Goal: Task Accomplishment & Management: Manage account settings

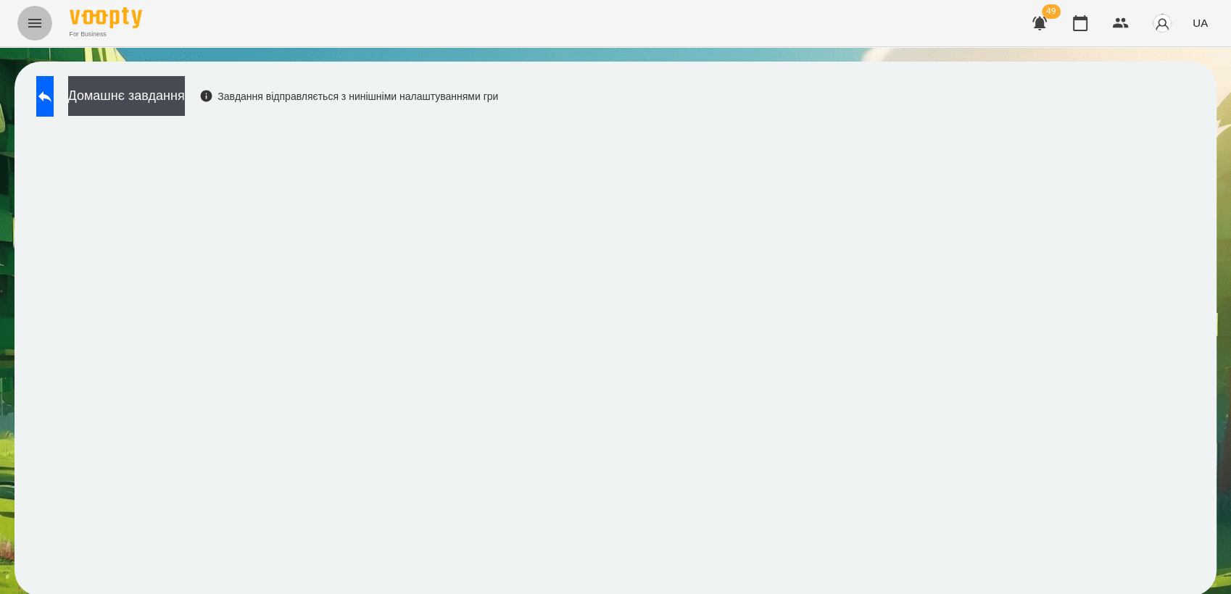
click at [43, 32] on button "Menu" at bounding box center [34, 23] width 35 height 35
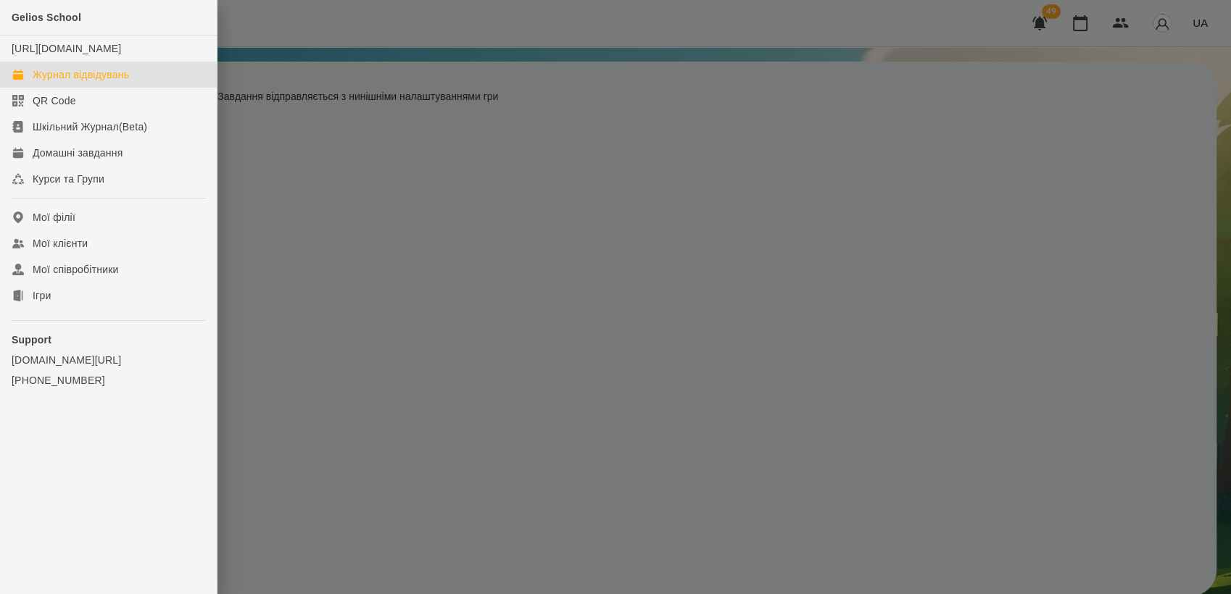
click at [77, 82] on div "Журнал відвідувань" at bounding box center [81, 74] width 96 height 14
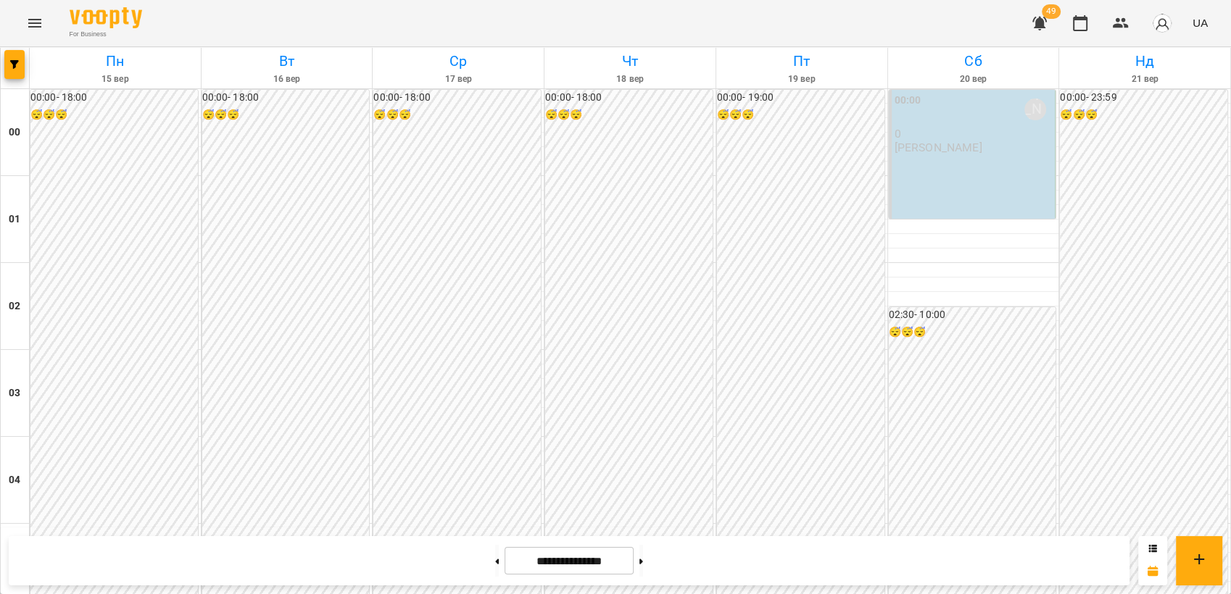
scroll to position [755, 0]
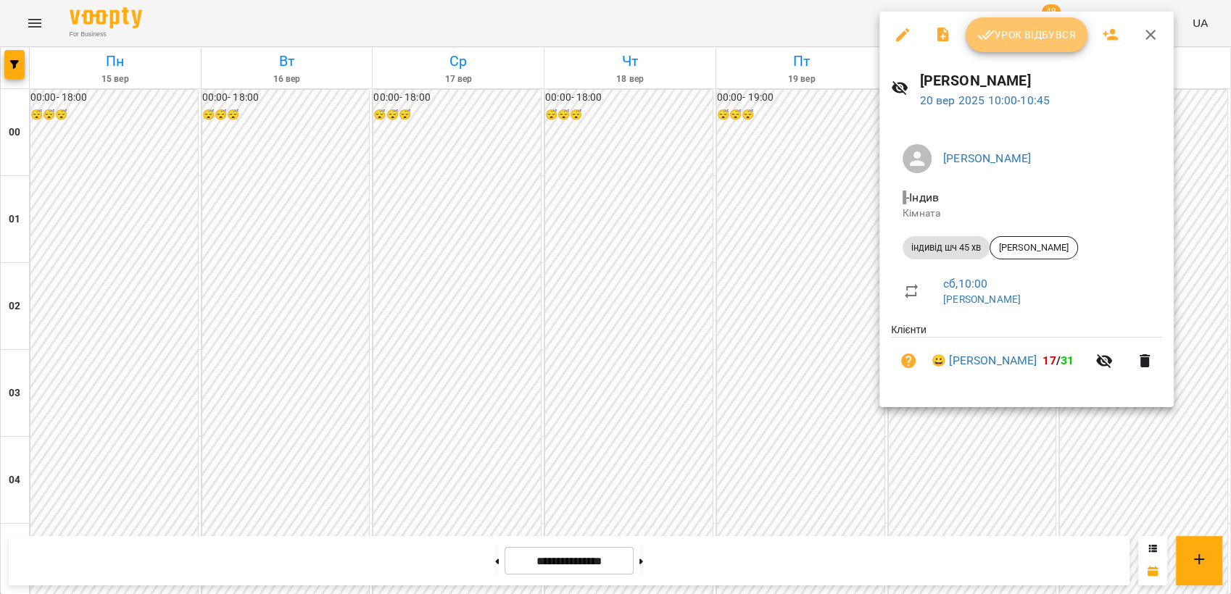
click at [1013, 30] on span "Урок відбувся" at bounding box center [1026, 34] width 99 height 17
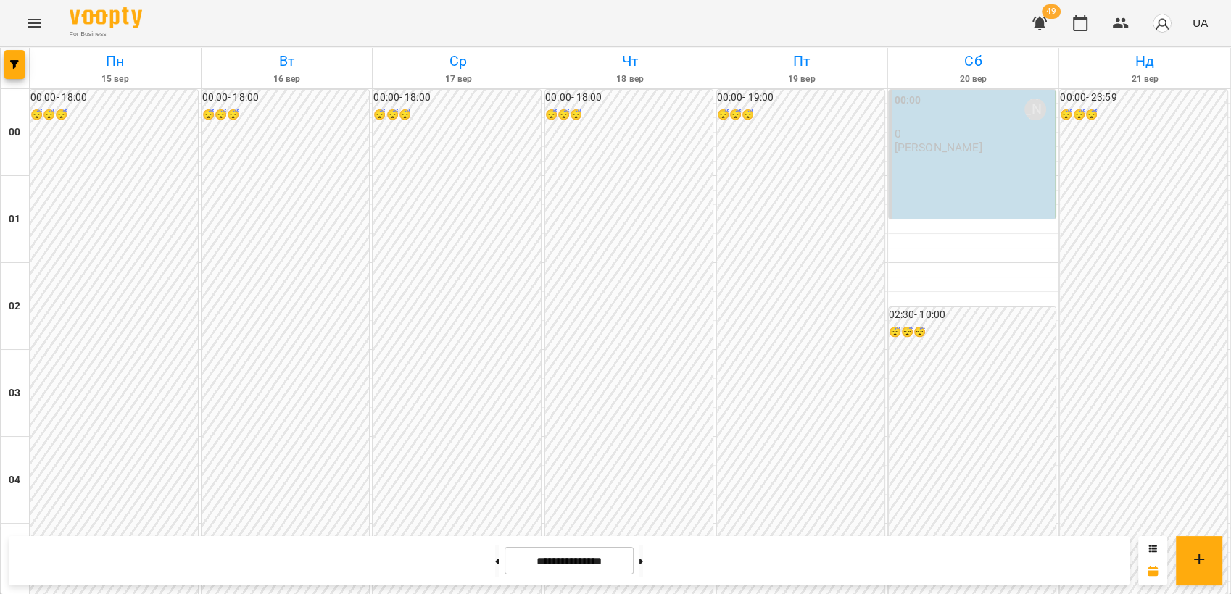
scroll to position [910, 0]
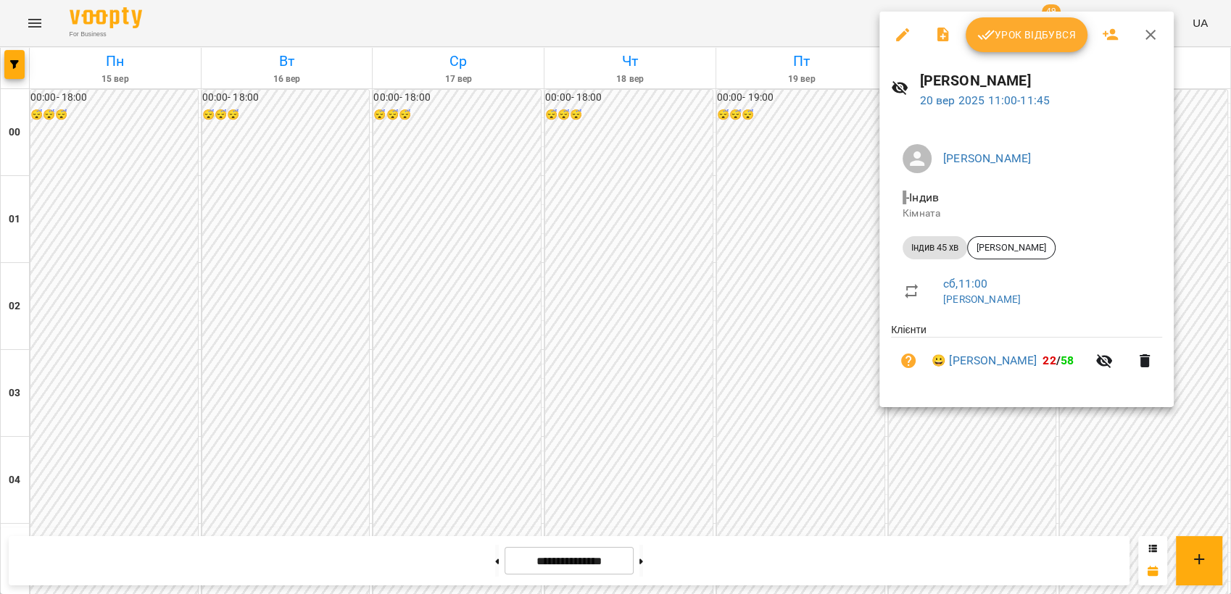
click at [994, 8] on div at bounding box center [615, 297] width 1231 height 594
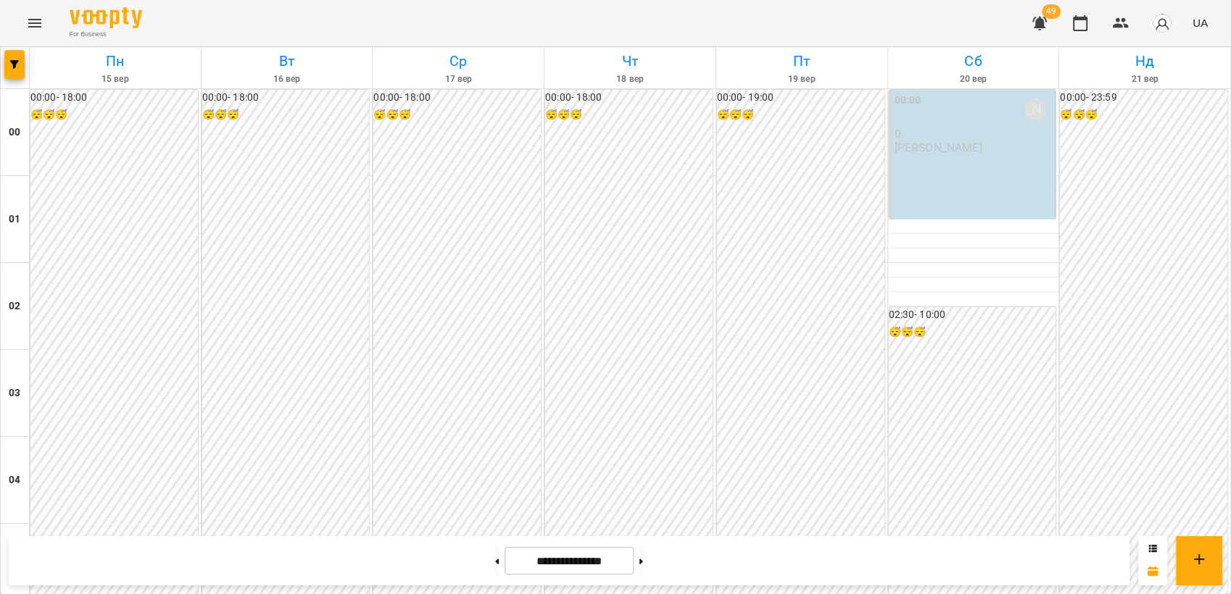
click at [1005, 20] on div "For Business 49 UA" at bounding box center [615, 23] width 1231 height 46
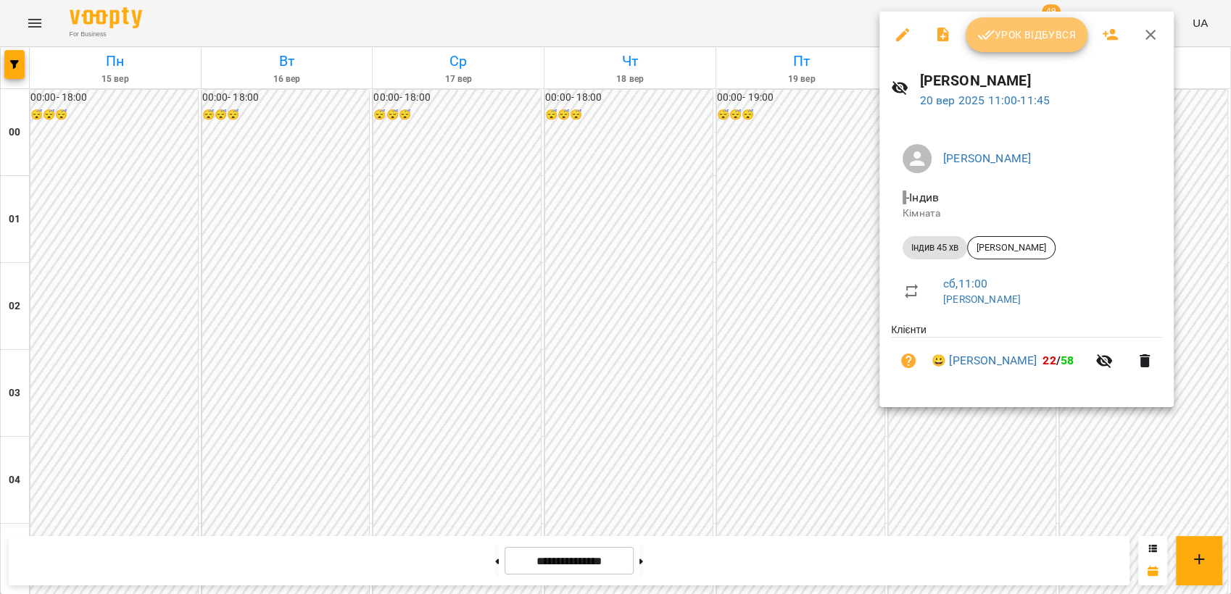
click at [1018, 26] on span "Урок відбувся" at bounding box center [1026, 34] width 99 height 17
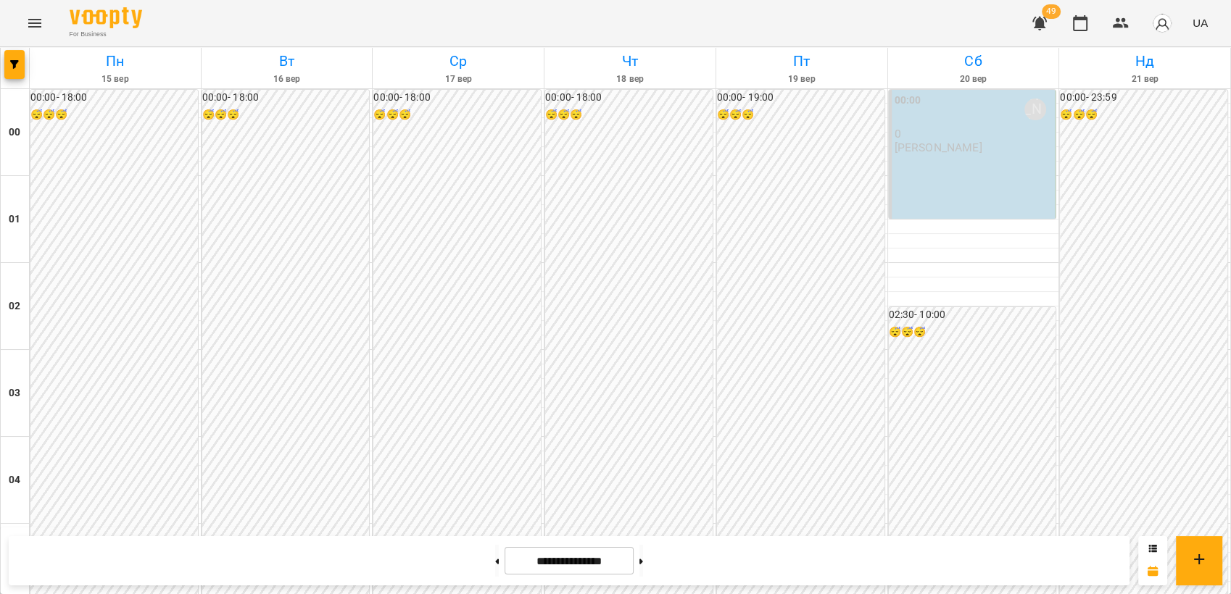
scroll to position [848, 0]
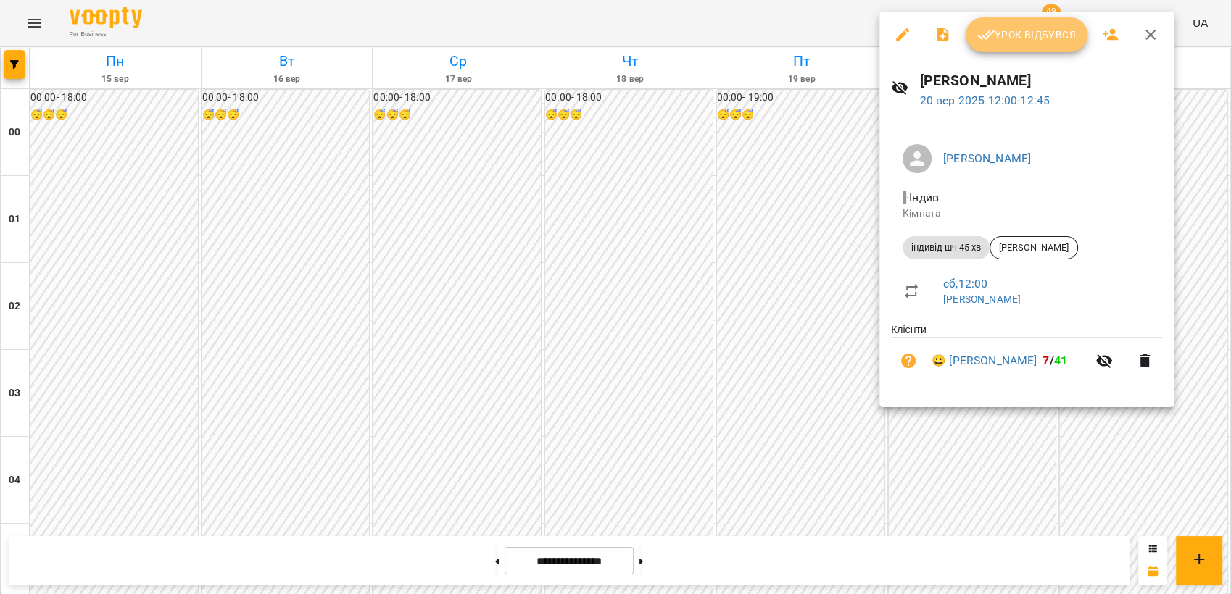
click at [1027, 39] on span "Урок відбувся" at bounding box center [1026, 34] width 99 height 17
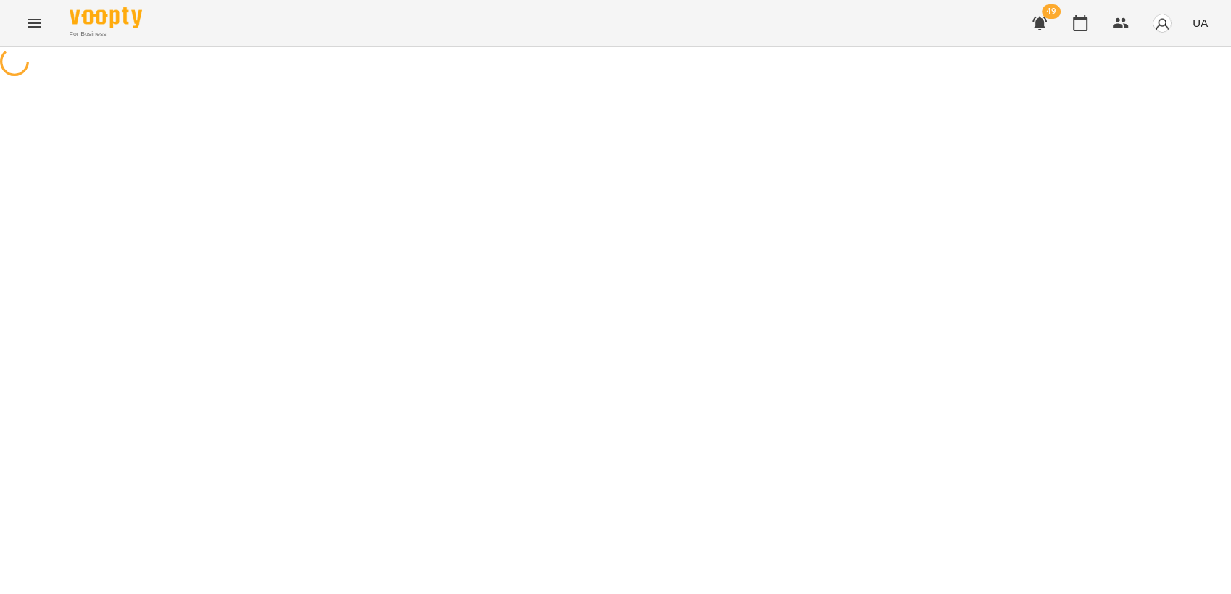
click at [1230, 80] on html "For Business 49 UA" at bounding box center [615, 40] width 1231 height 80
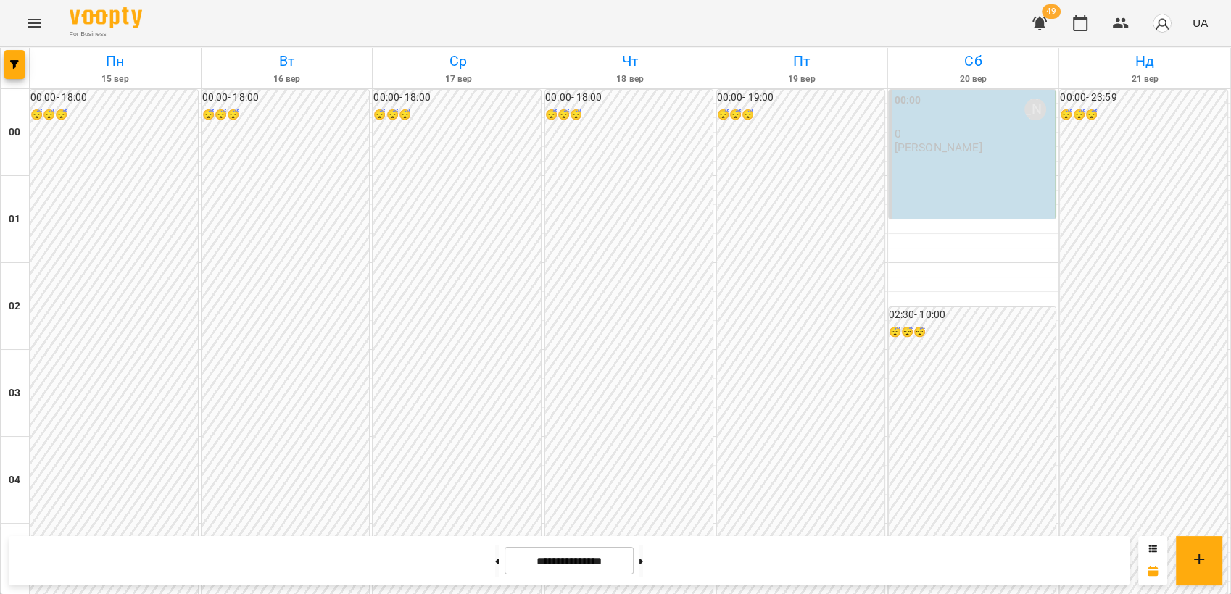
scroll to position [814, 0]
